Goal: Information Seeking & Learning: Find specific page/section

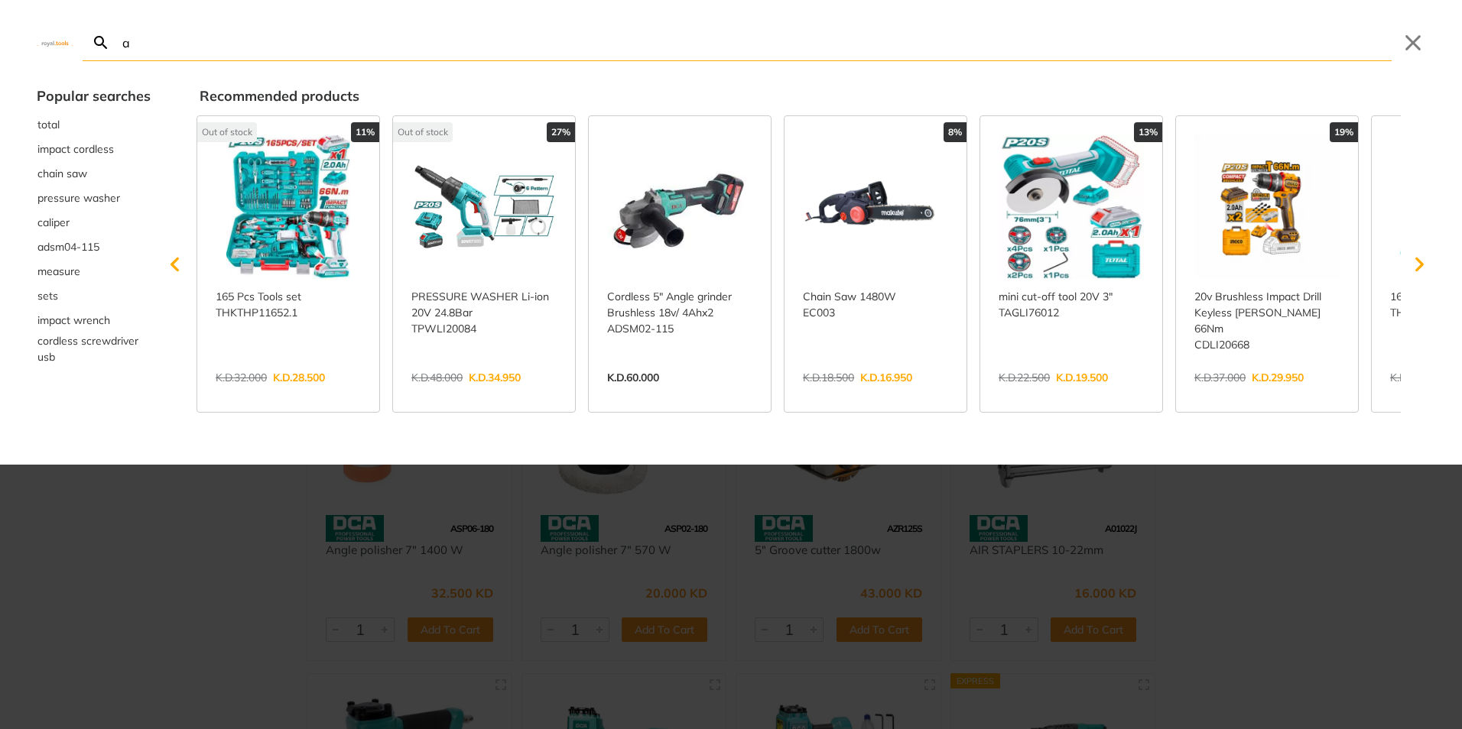
type input "a"
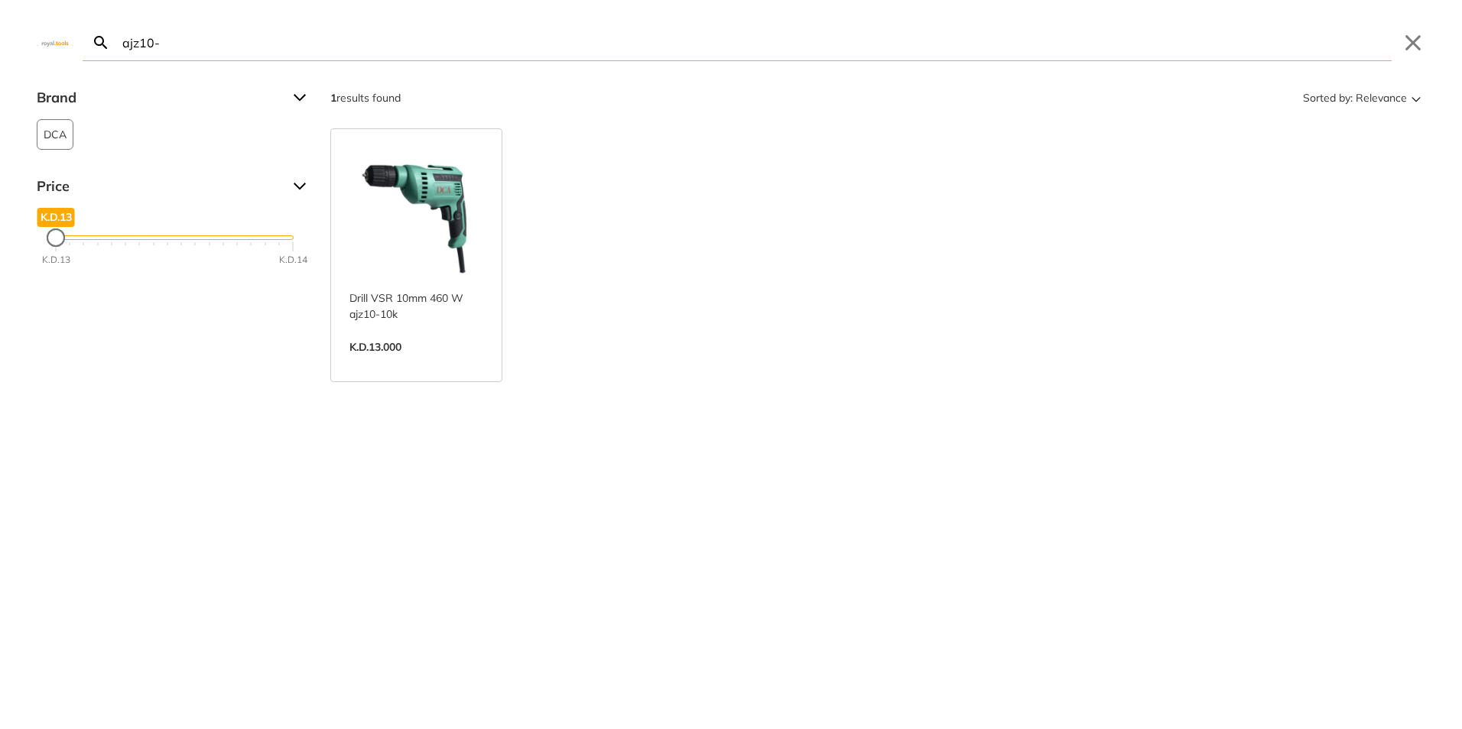
type input "ajz10-"
click at [419, 363] on link "View more →" at bounding box center [416, 363] width 134 height 0
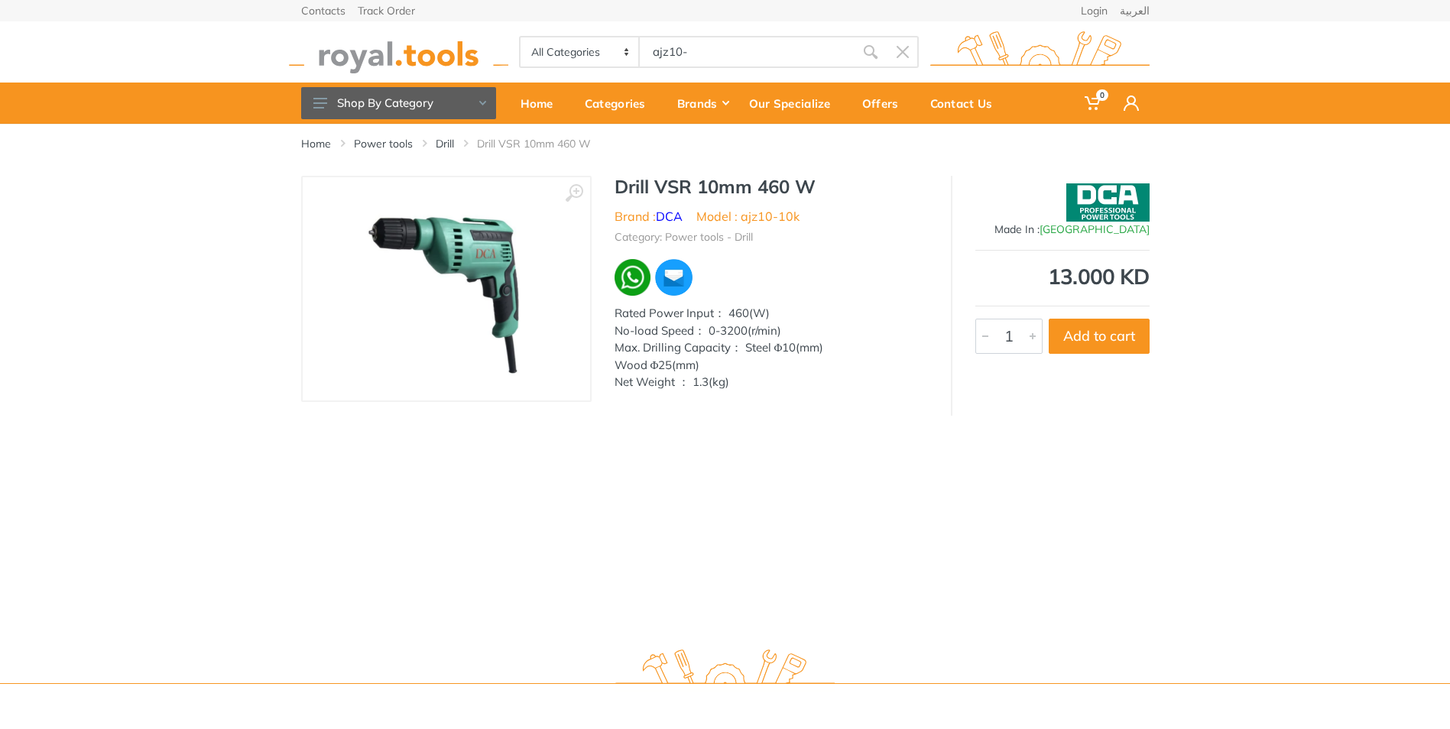
click at [764, 36] on body "0 0" at bounding box center [725, 364] width 1450 height 729
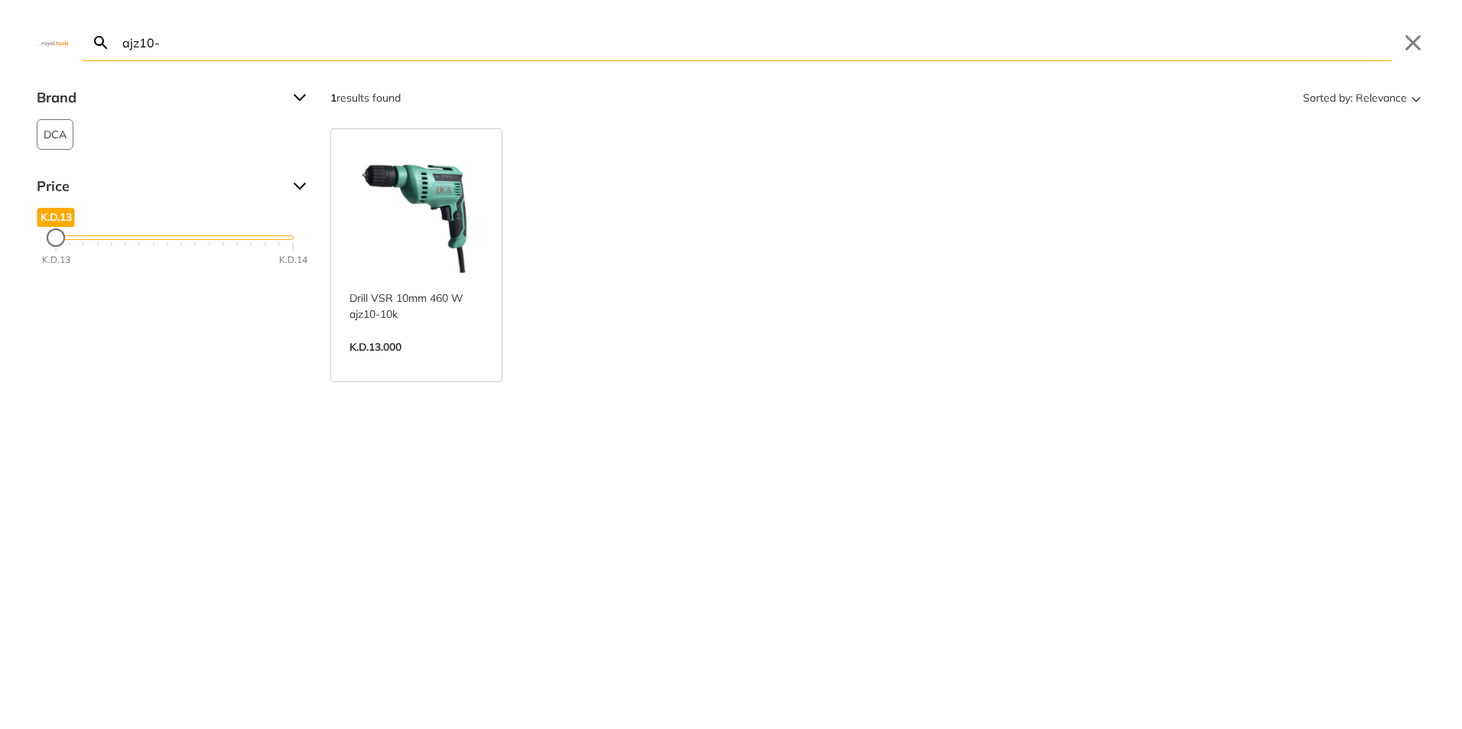
type input "ajz"
click at [683, 44] on input "ajz10-" at bounding box center [755, 42] width 1272 height 36
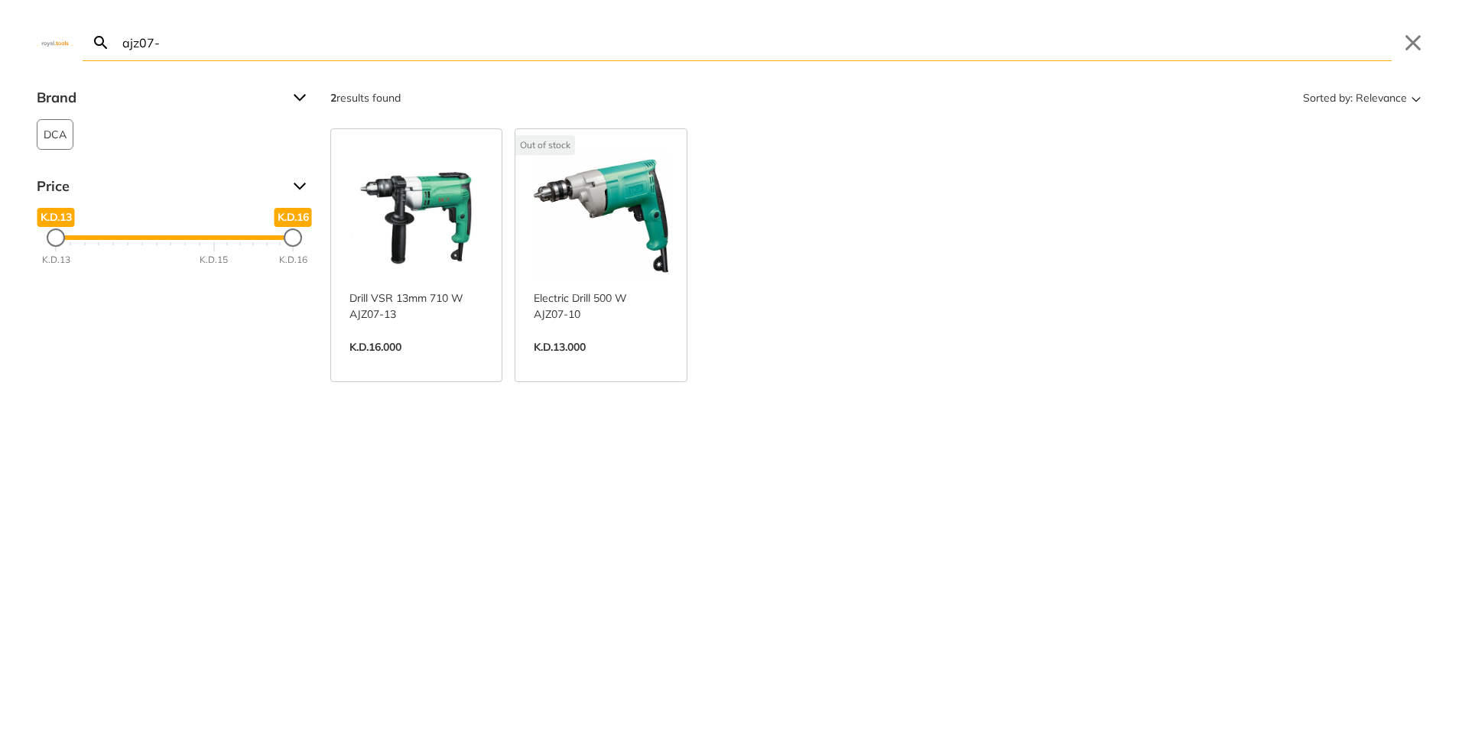
type input "ajz07-"
click at [483, 363] on link "View more →" at bounding box center [416, 363] width 134 height 0
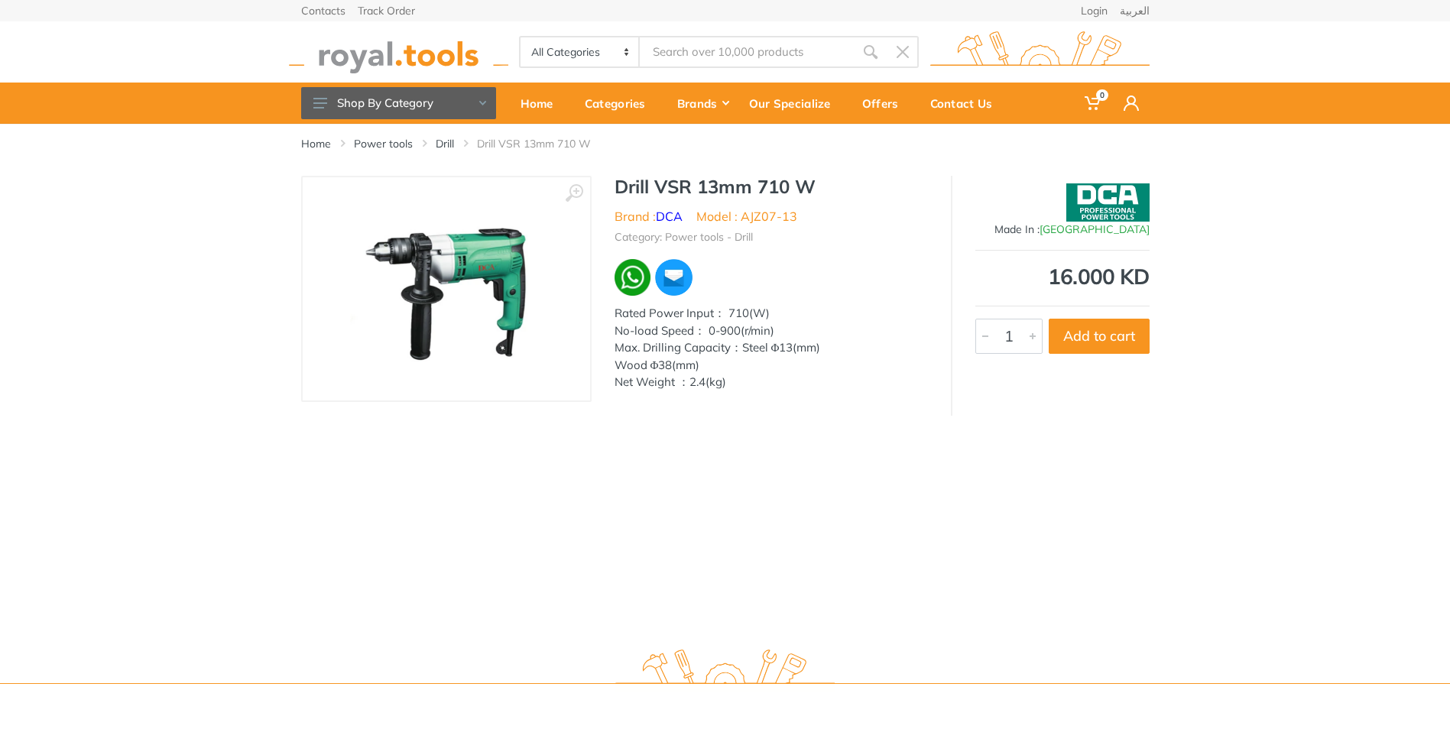
type input "ajz07-"
